Goal: Information Seeking & Learning: Learn about a topic

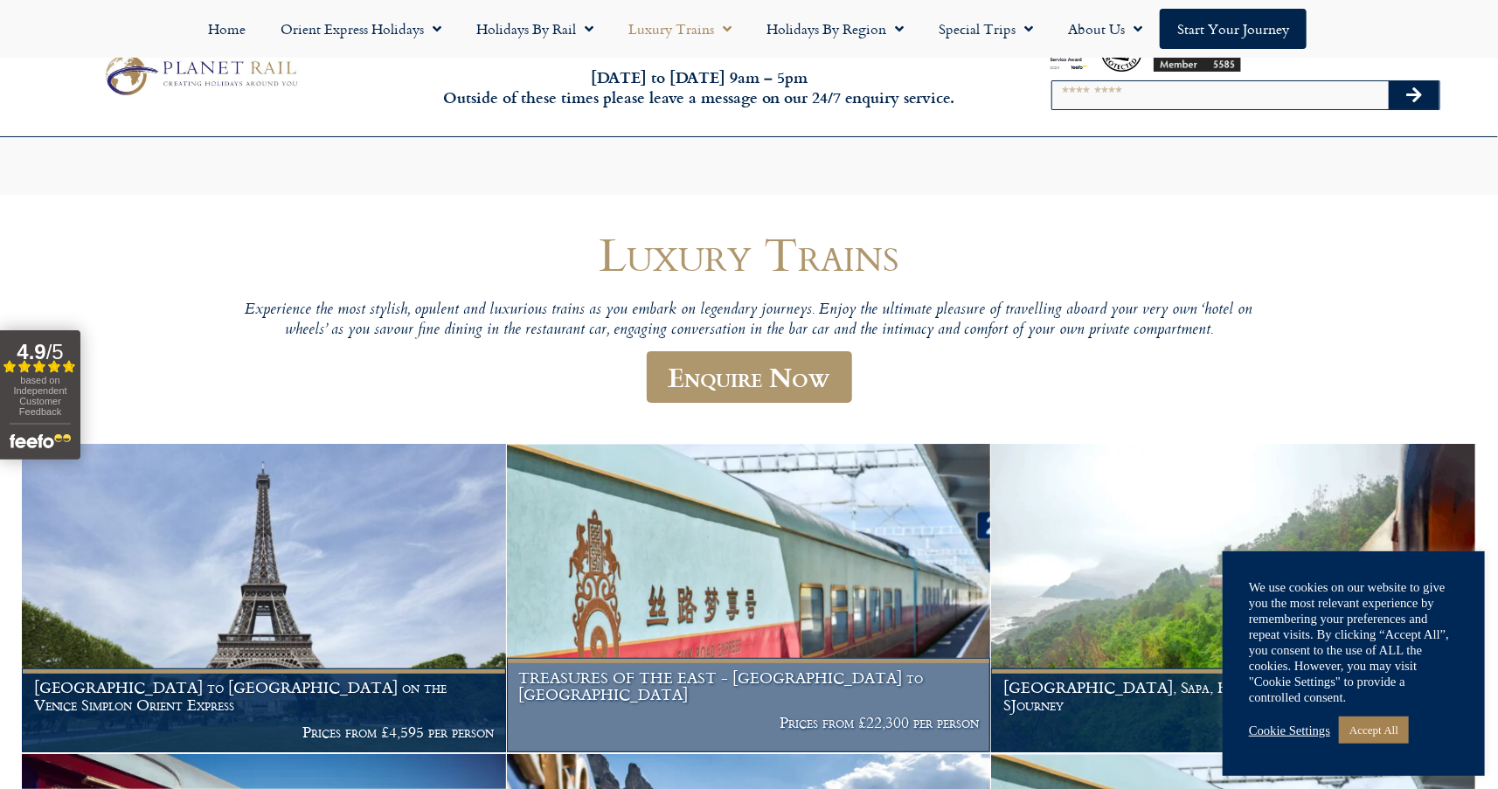
scroll to position [237, 0]
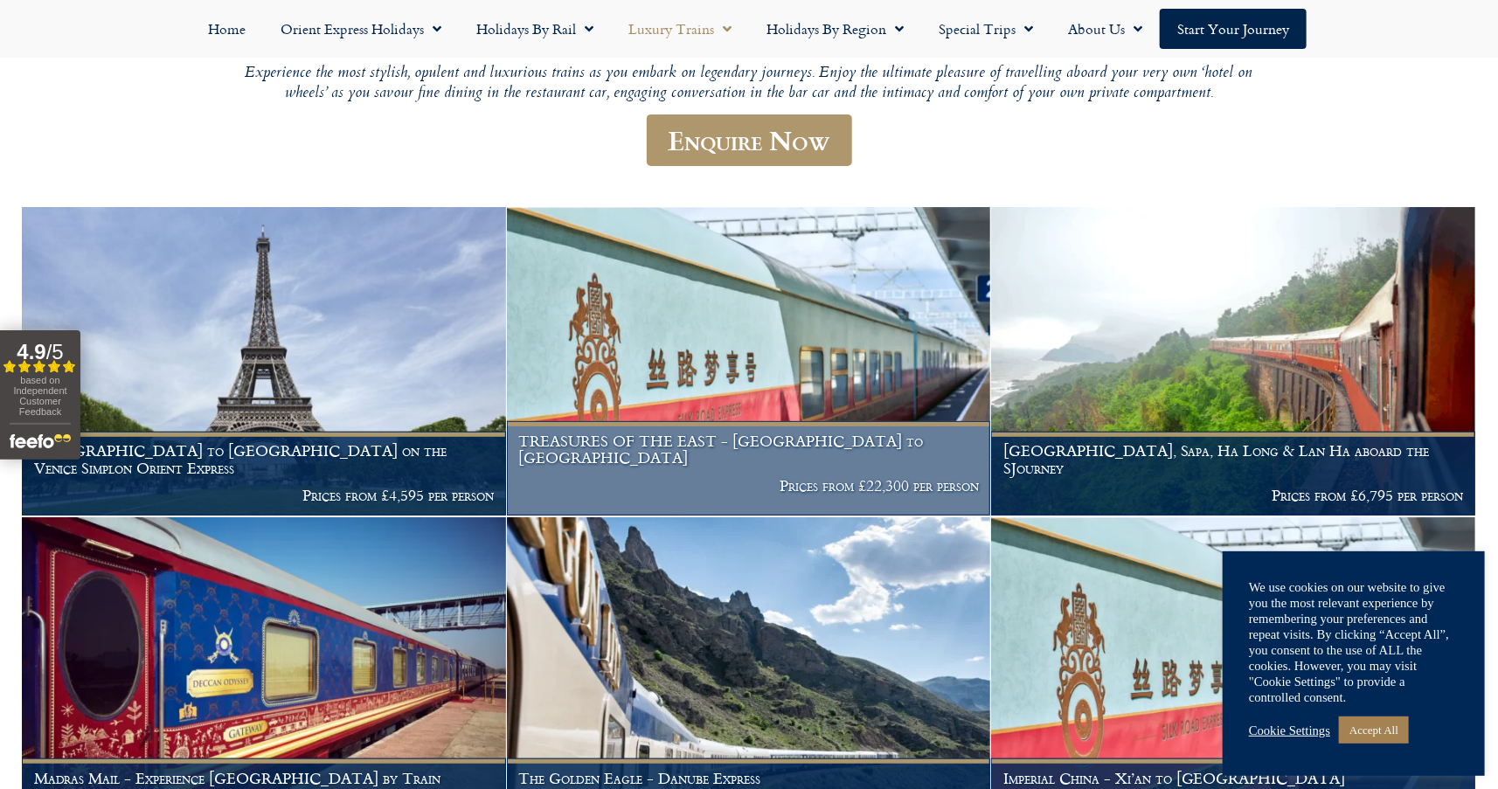
click at [895, 392] on img at bounding box center [749, 361] width 484 height 308
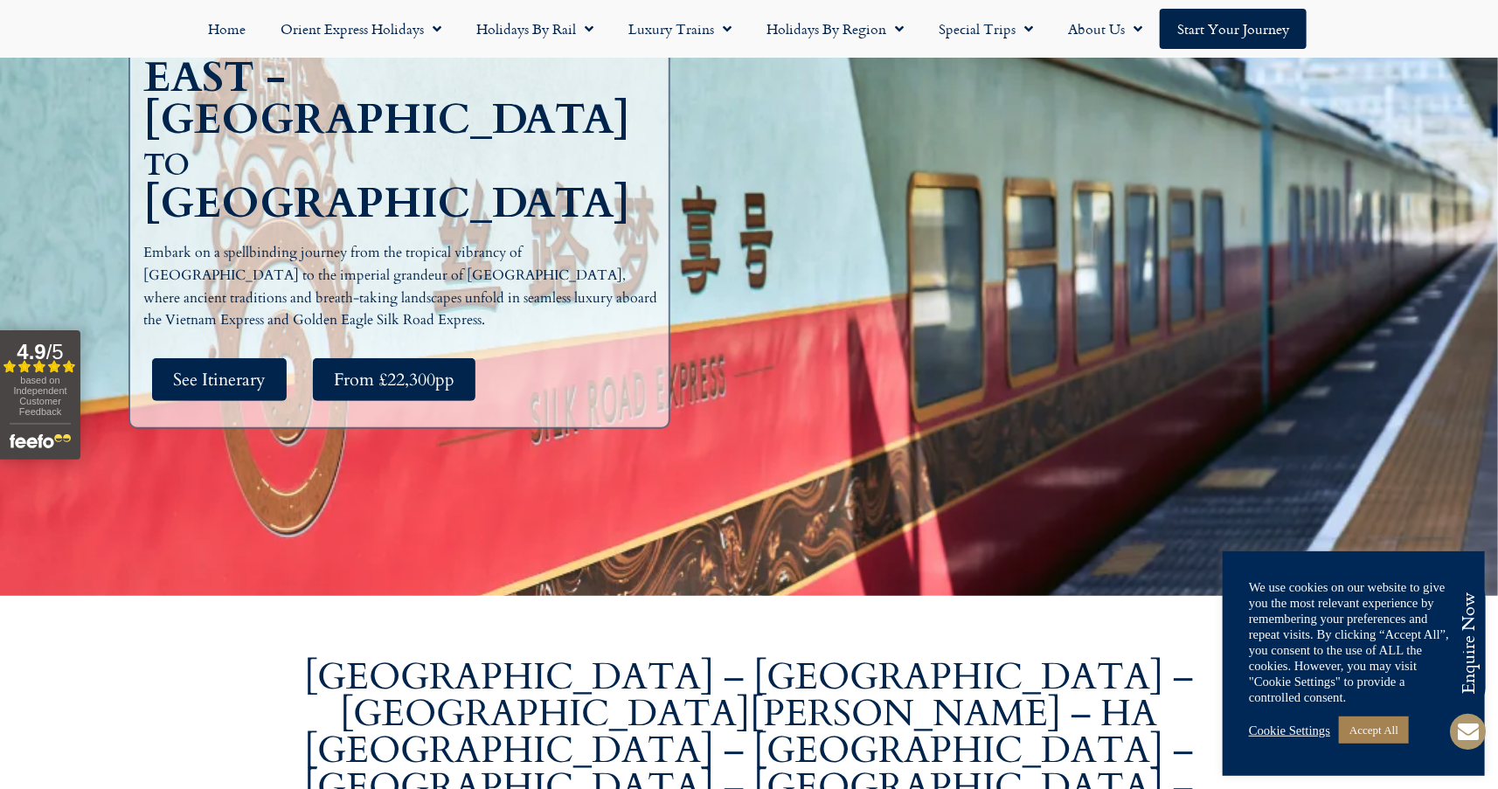
scroll to position [355, 0]
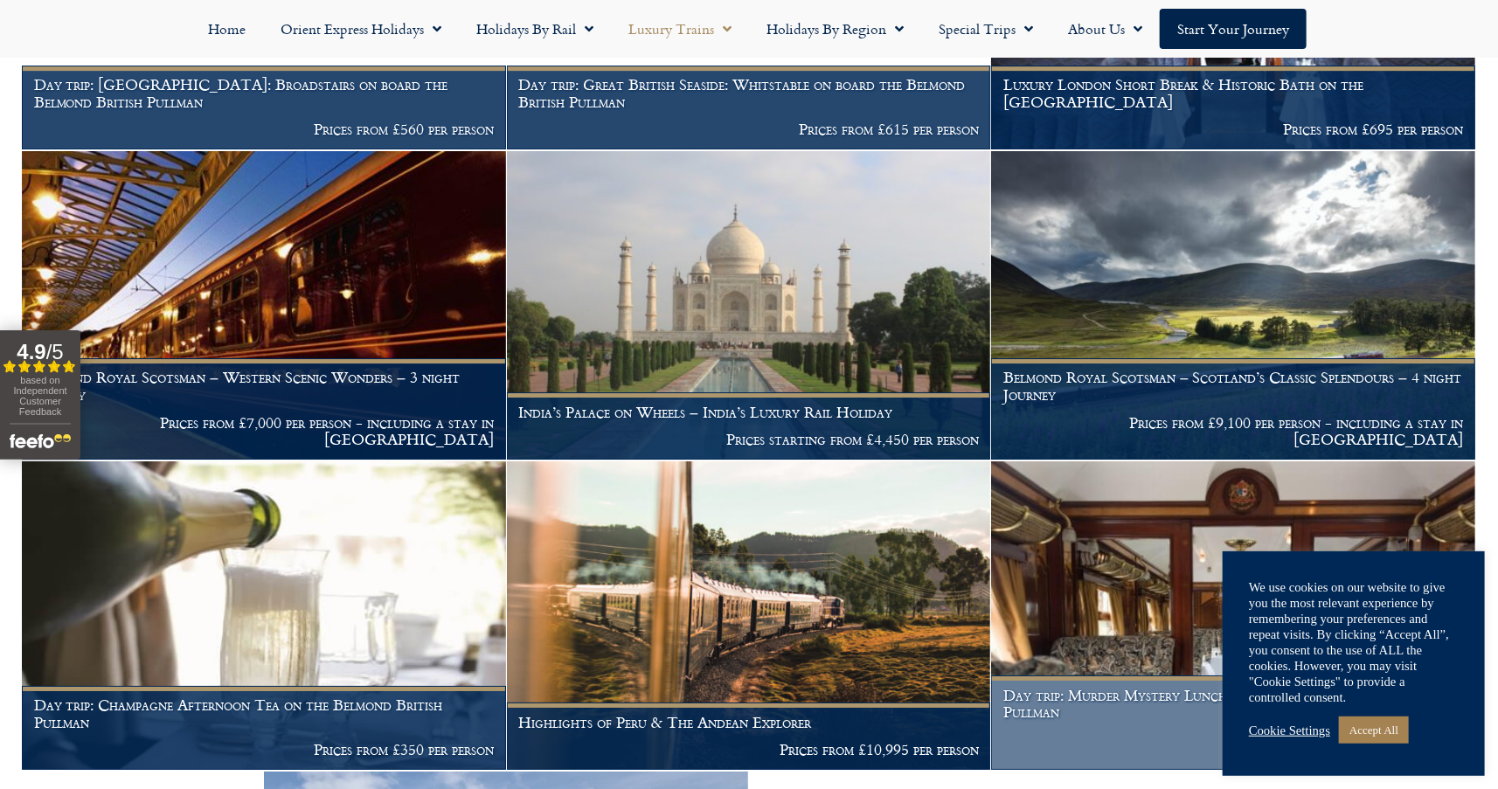
scroll to position [3084, 0]
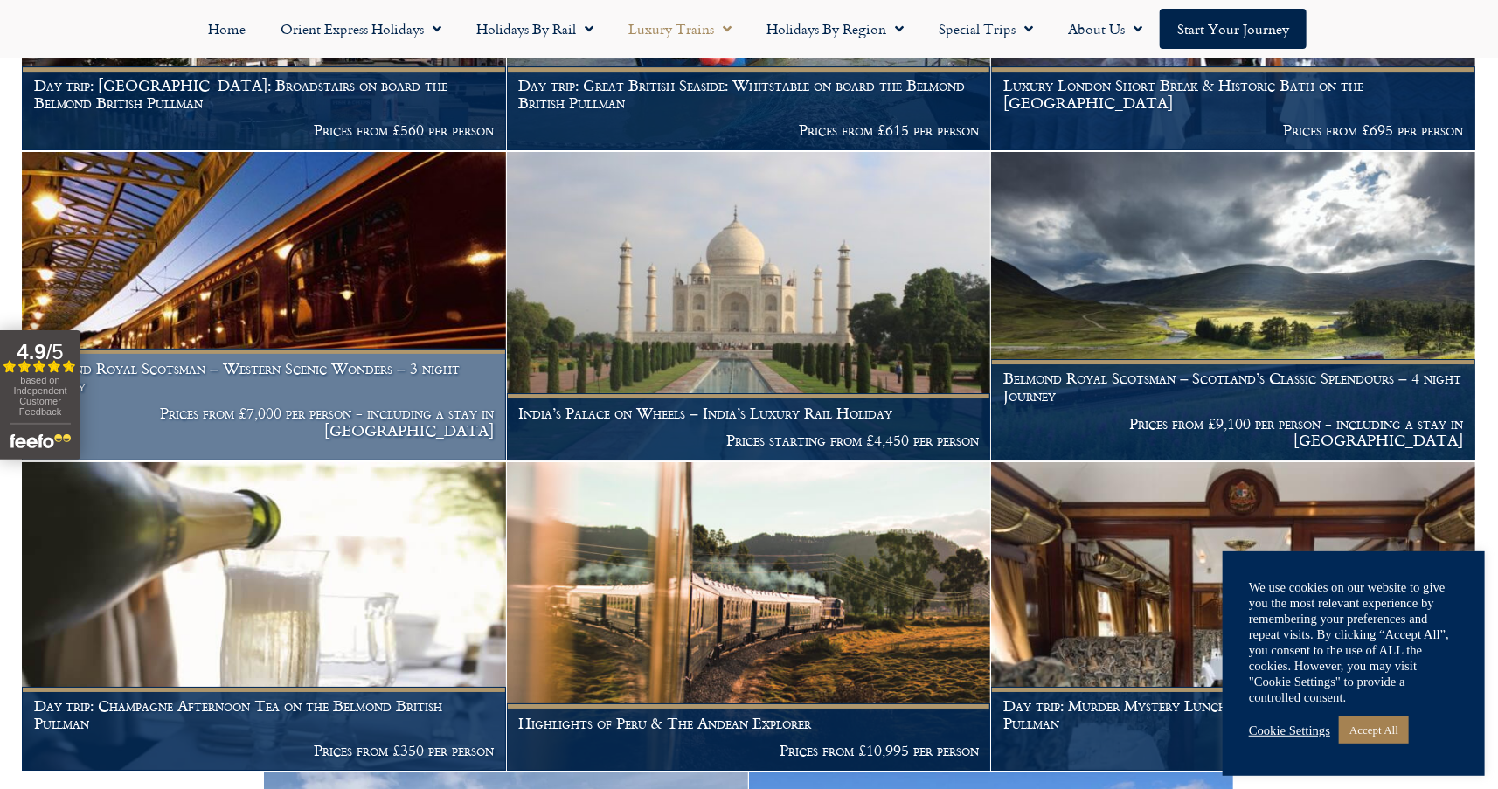
click at [358, 255] on img at bounding box center [264, 306] width 484 height 308
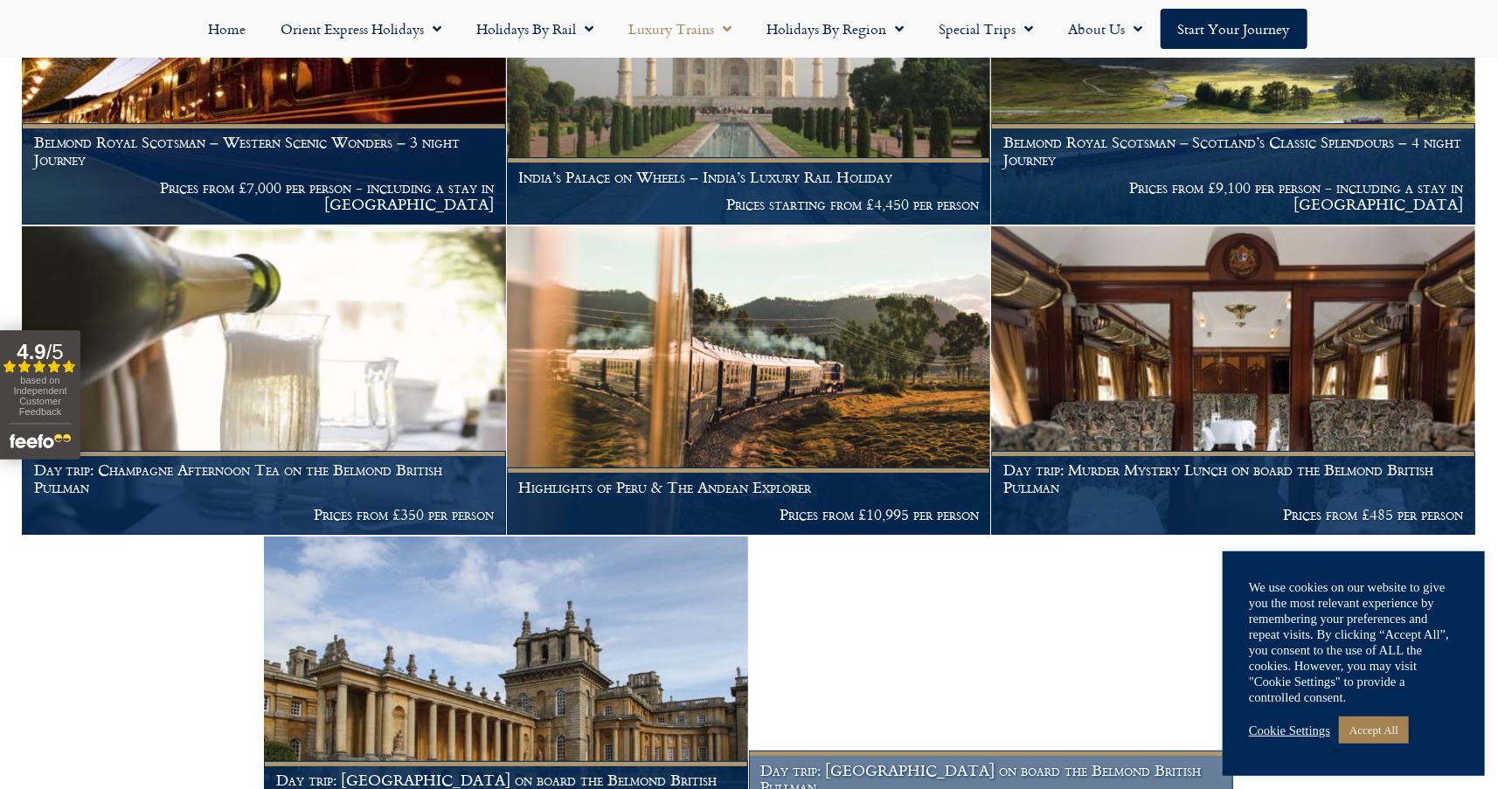
scroll to position [3320, 0]
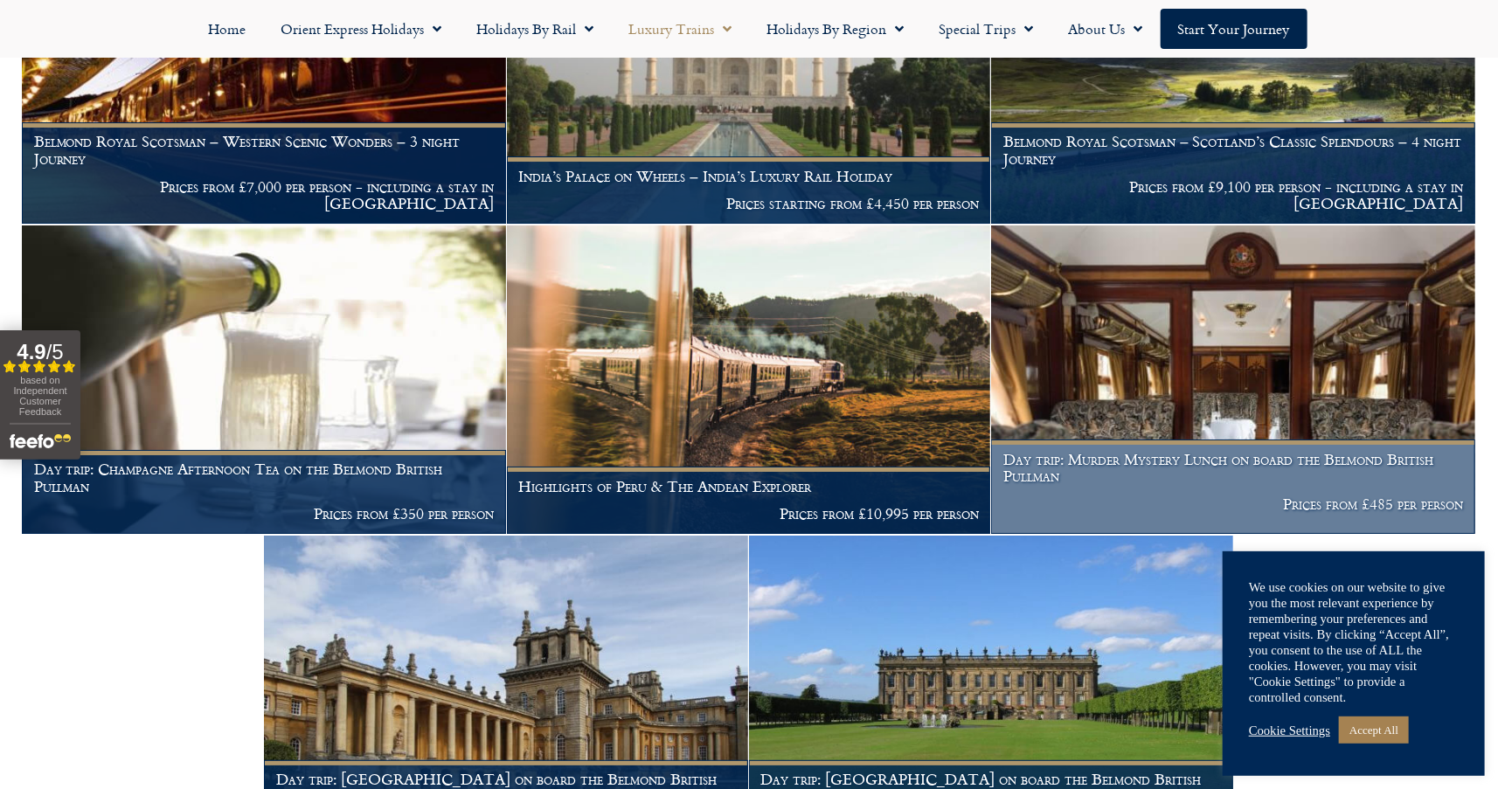
click at [1304, 345] on img at bounding box center [1233, 379] width 484 height 308
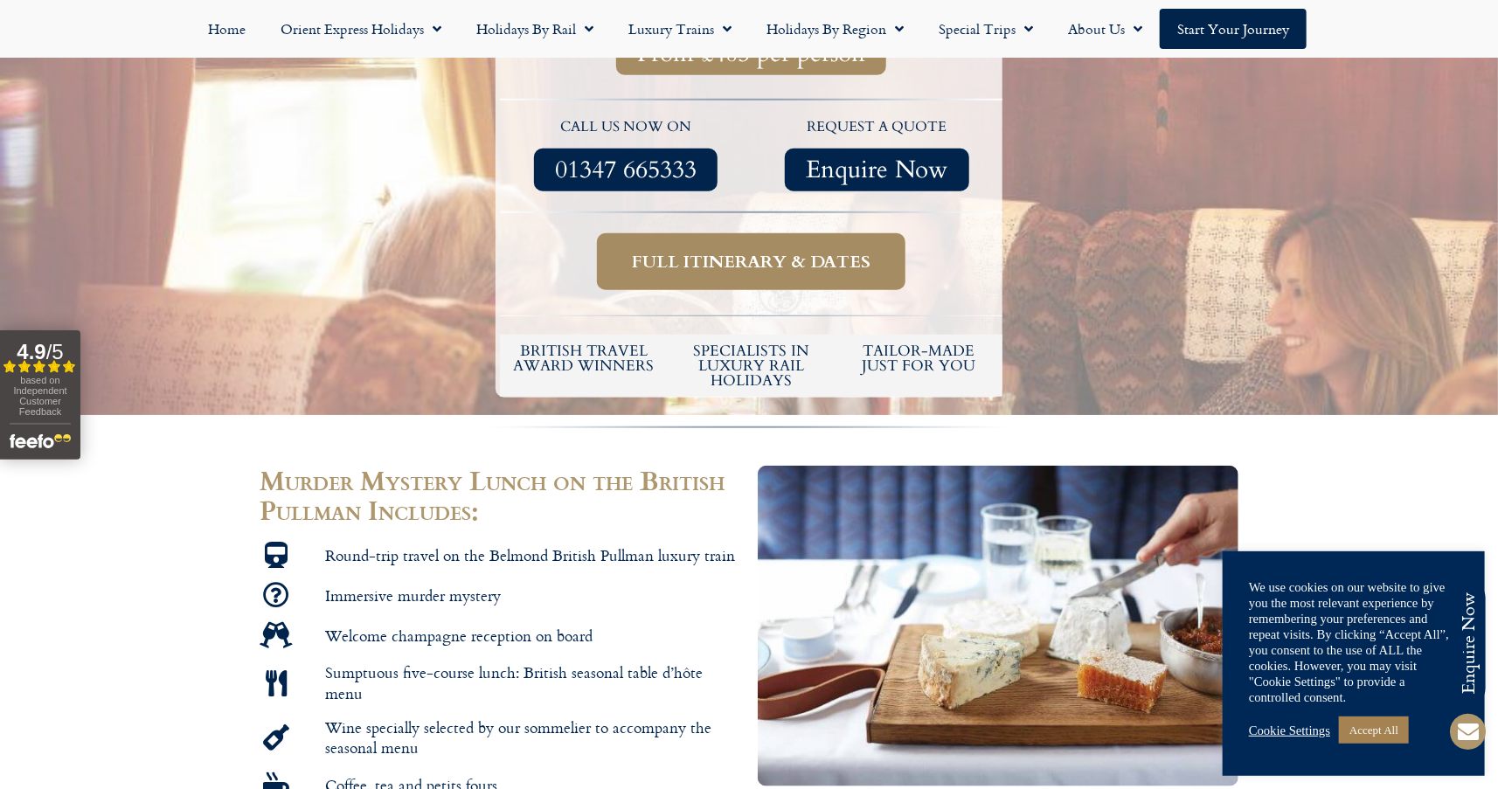
scroll to position [592, 0]
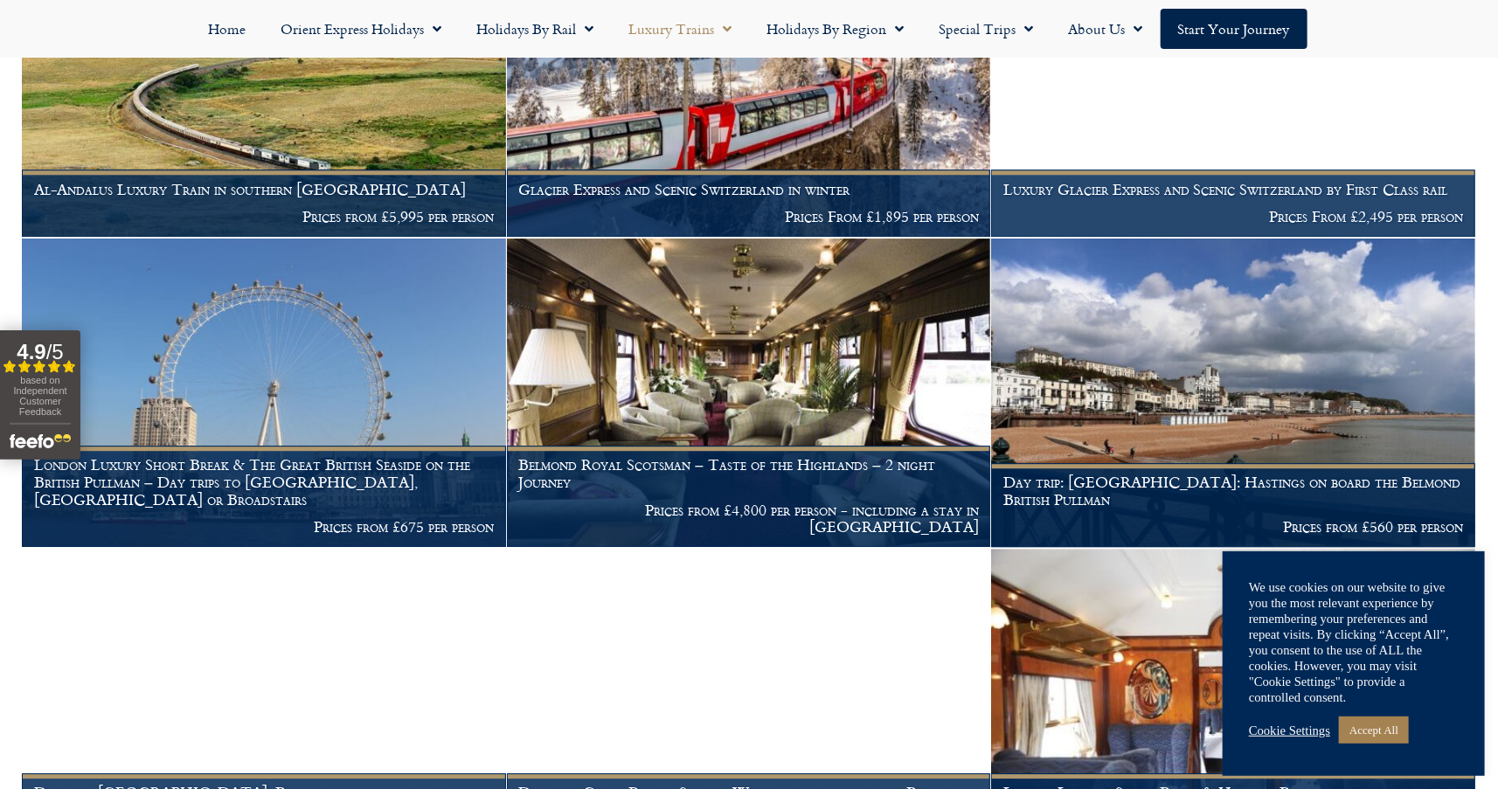
scroll to position [2375, 0]
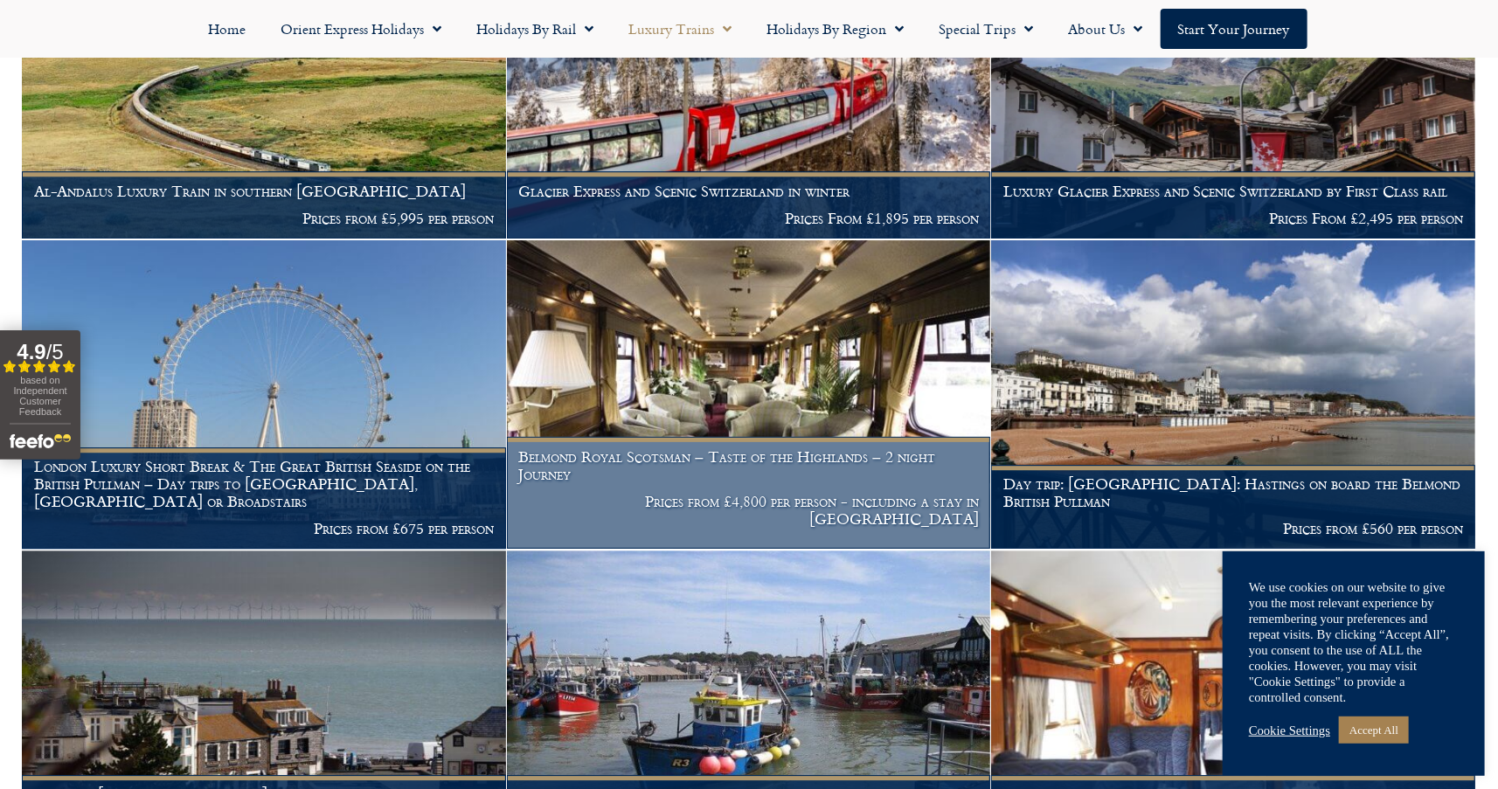
click at [778, 383] on img at bounding box center [749, 394] width 484 height 308
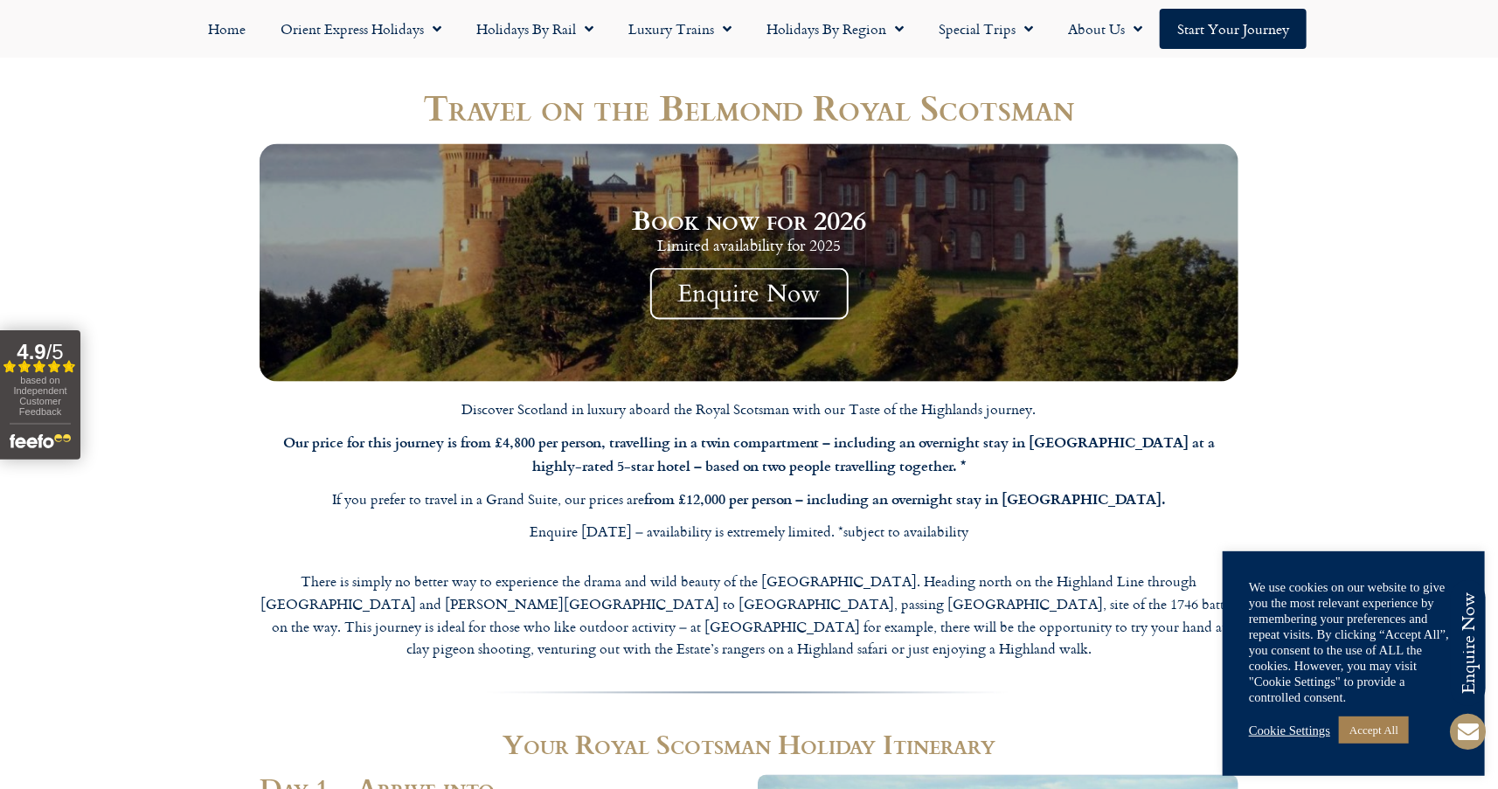
scroll to position [1420, 0]
